Goal: Navigation & Orientation: Find specific page/section

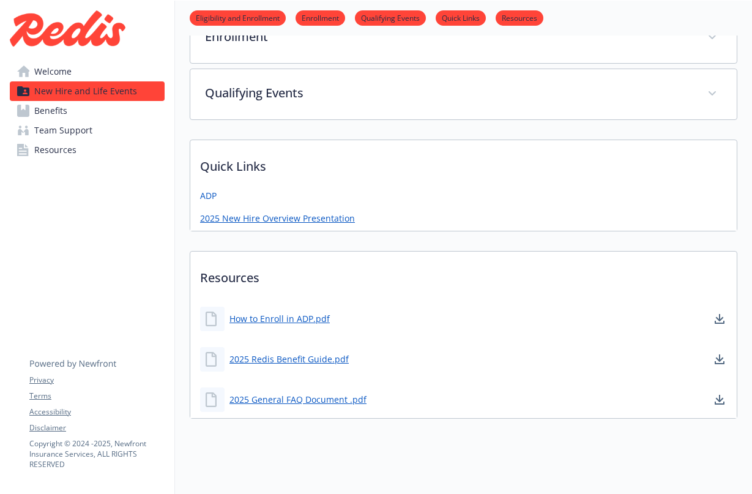
scroll to position [396, 0]
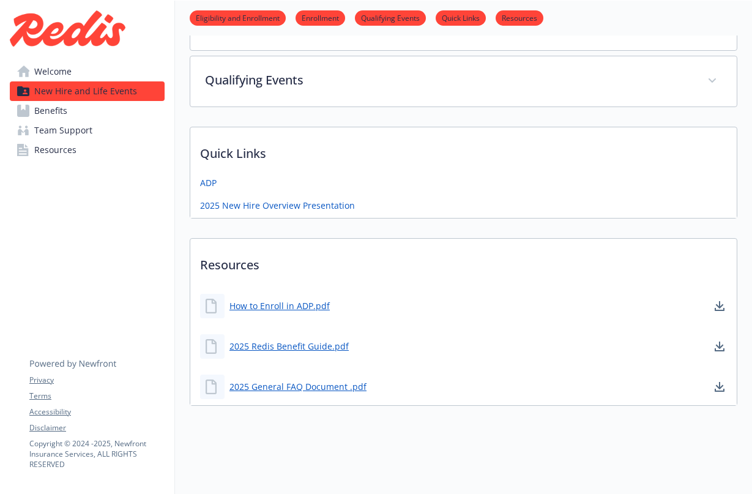
click at [65, 128] on span "Team Support" at bounding box center [63, 130] width 58 height 20
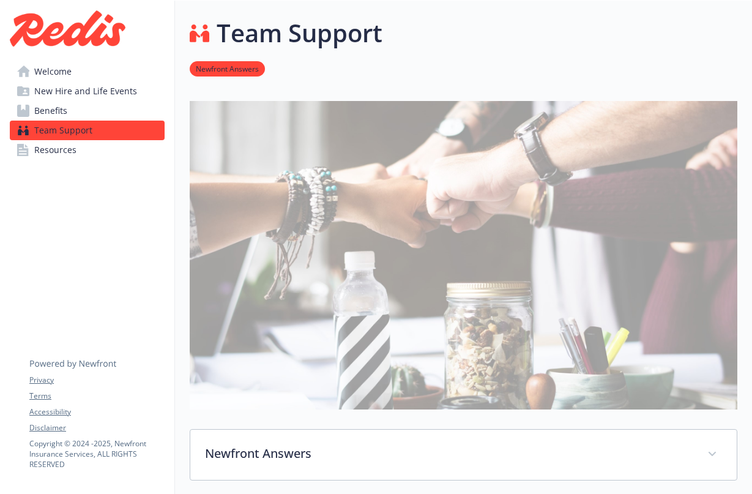
click at [63, 147] on span "Resources" at bounding box center [55, 150] width 42 height 20
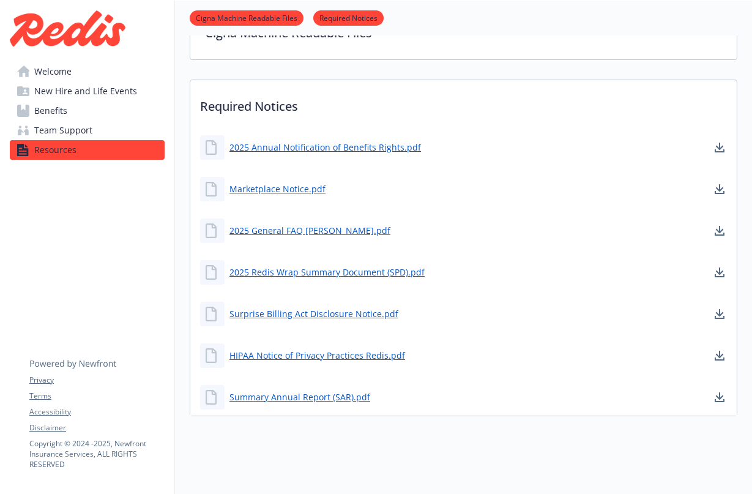
scroll to position [349, 0]
